Goal: Find specific page/section: Find specific page/section

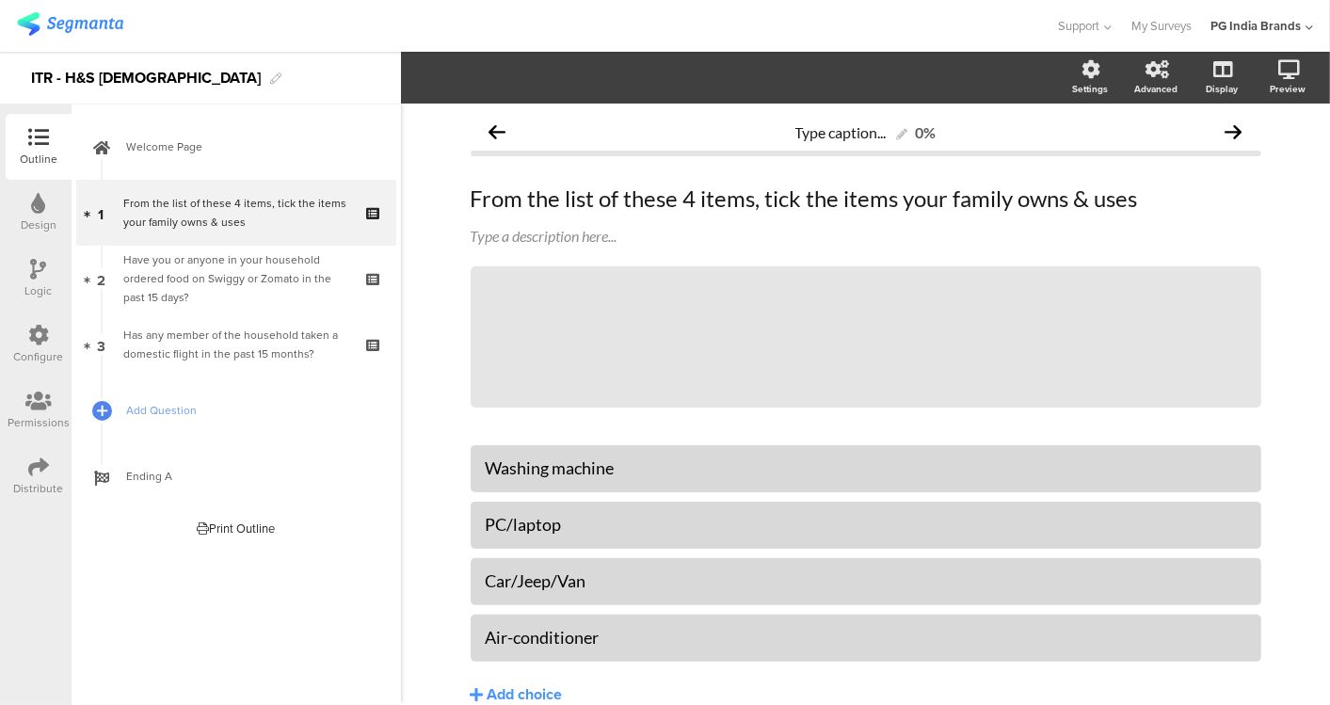
click at [96, 30] on img at bounding box center [70, 24] width 106 height 24
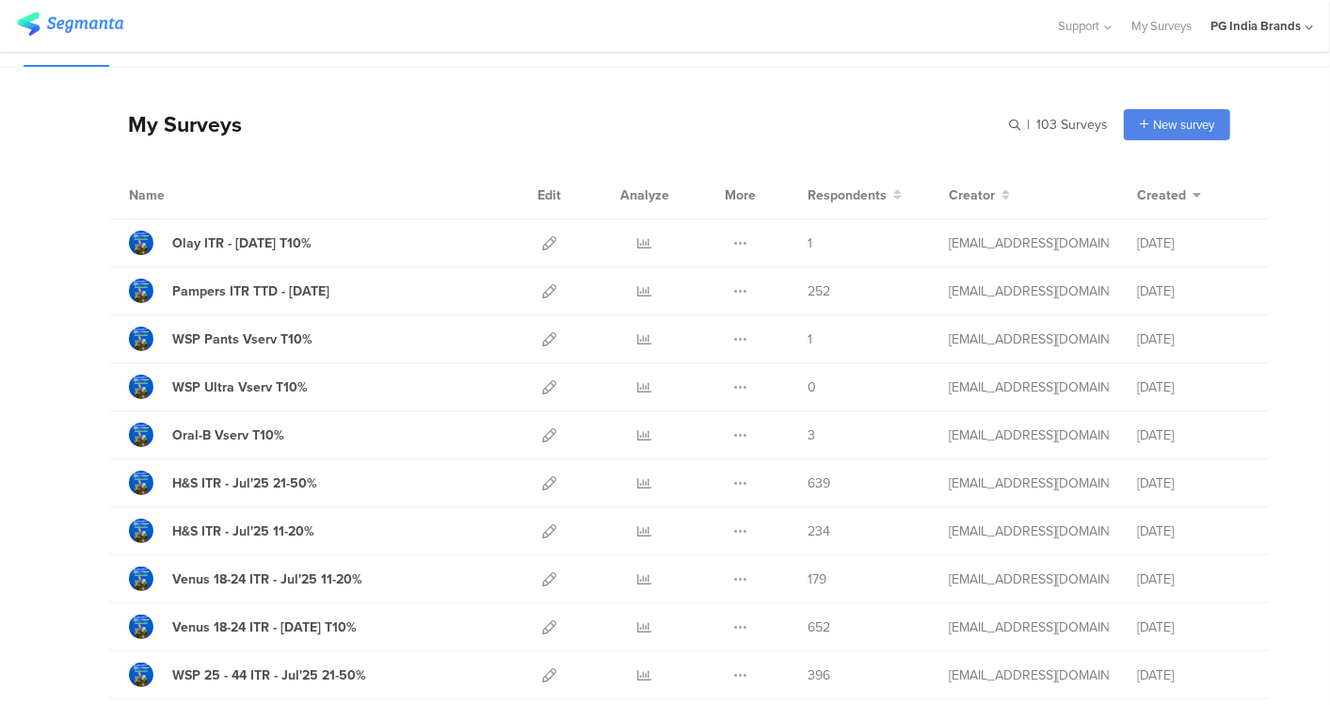
scroll to position [35, 0]
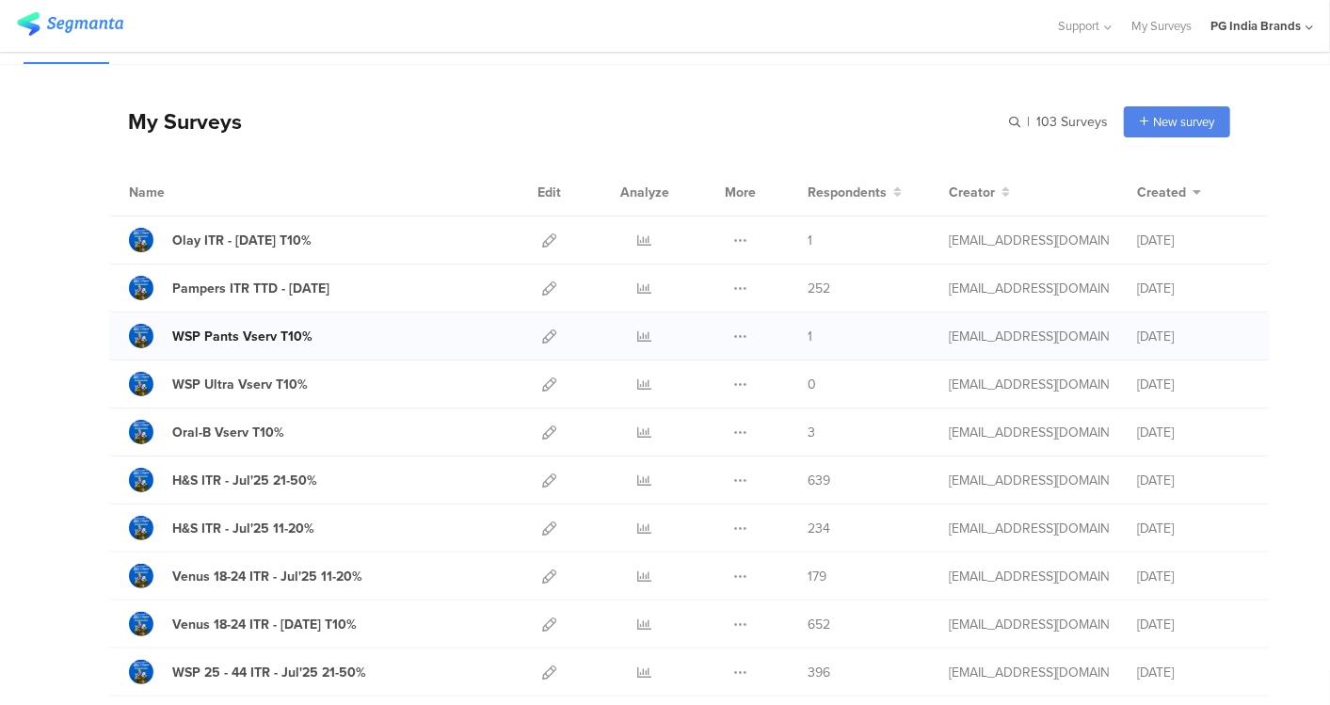
click at [242, 334] on div "WSP Pants Vserv T10%" at bounding box center [242, 337] width 140 height 20
